Goal: Task Accomplishment & Management: Manage account settings

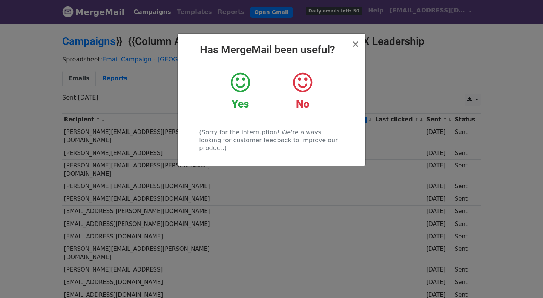
click at [234, 83] on icon at bounding box center [240, 82] width 19 height 23
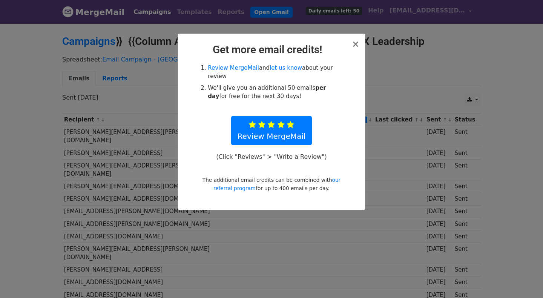
click at [352, 45] on h2 "Get more email credits!" at bounding box center [272, 49] width 176 height 13
click at [355, 46] on span "×" at bounding box center [356, 44] width 8 height 11
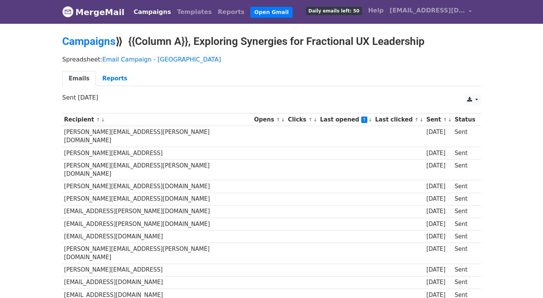
click at [369, 120] on link "↓" at bounding box center [371, 120] width 4 height 6
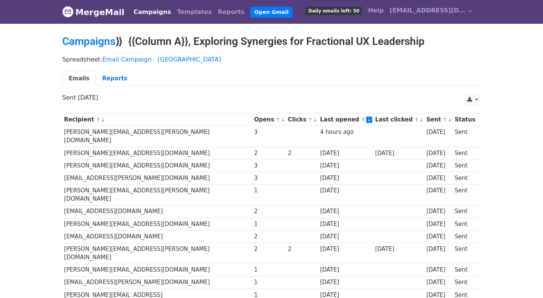
click at [276, 120] on link "↑" at bounding box center [278, 120] width 4 height 6
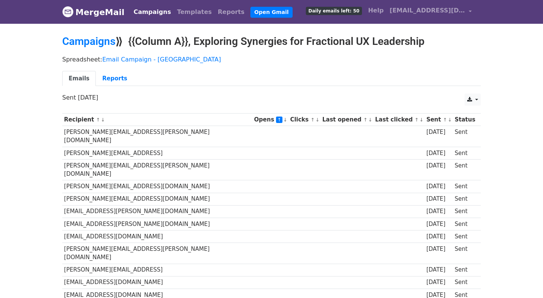
click at [283, 119] on link "↓" at bounding box center [285, 120] width 4 height 6
